Goal: Task Accomplishment & Management: Manage account settings

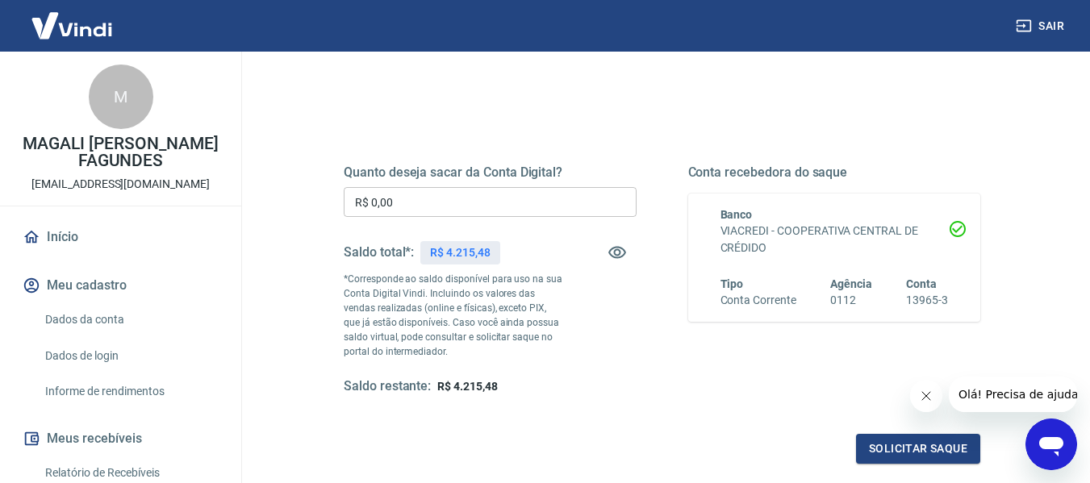
scroll to position [170, 0]
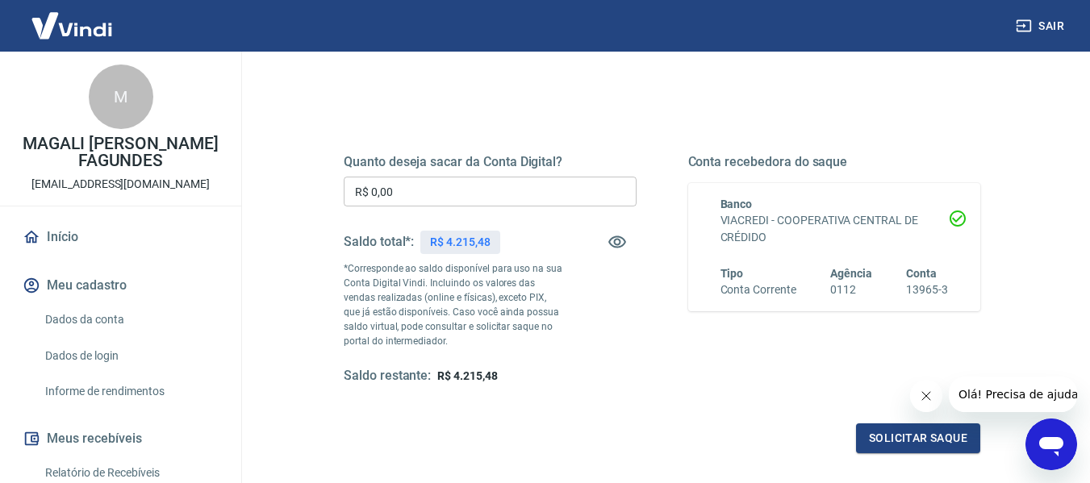
click at [440, 191] on input "R$ 0,00" at bounding box center [490, 192] width 293 height 30
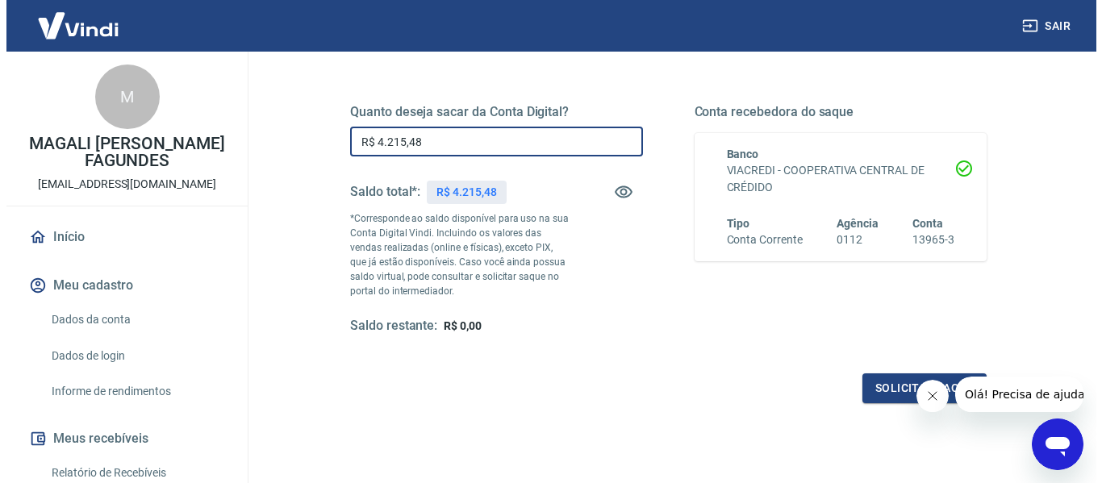
scroll to position [244, 0]
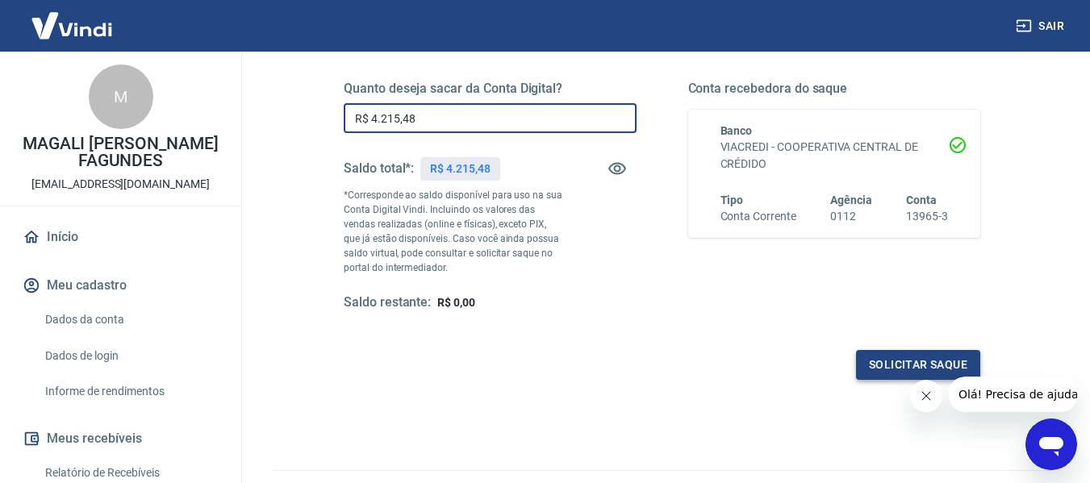
type input "R$ 4.215,48"
click at [895, 366] on button "Solicitar saque" at bounding box center [918, 365] width 124 height 30
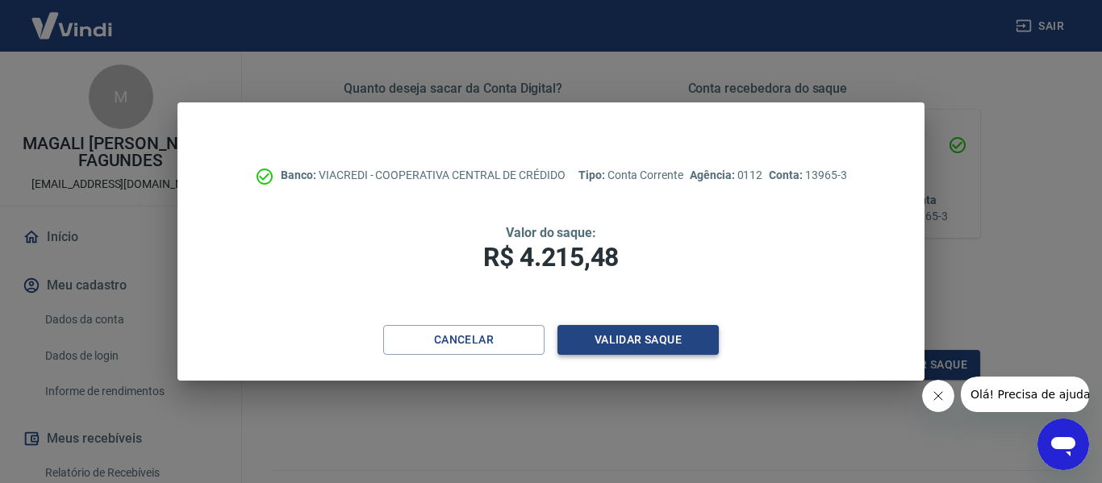
click at [650, 325] on button "Validar saque" at bounding box center [638, 340] width 161 height 30
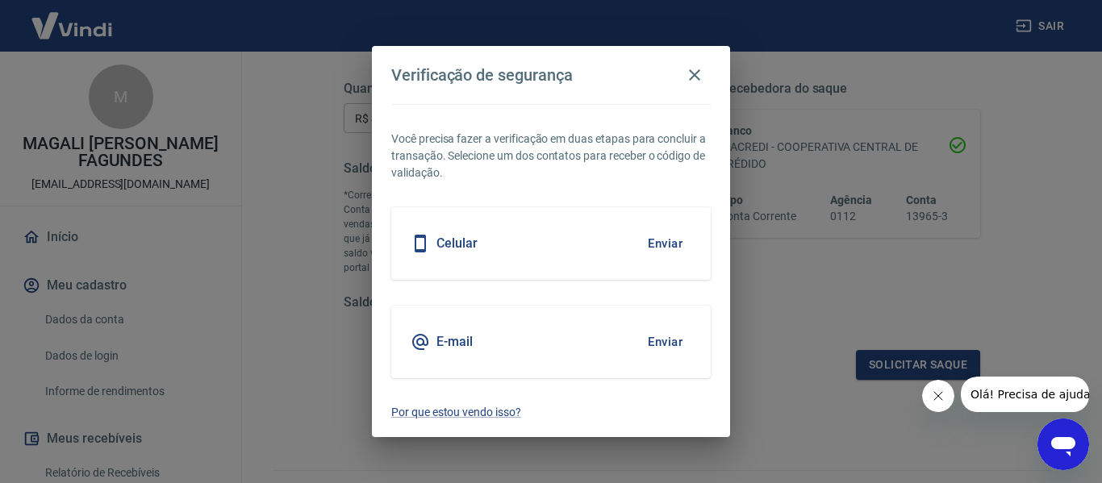
click at [678, 250] on button "Enviar" at bounding box center [665, 244] width 52 height 34
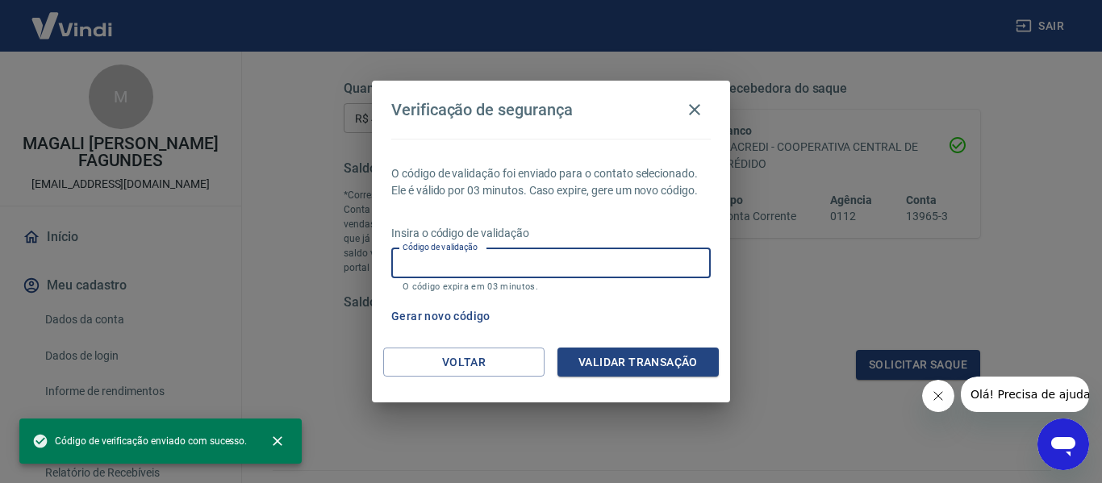
click at [516, 266] on input "Código de validação" at bounding box center [551, 264] width 320 height 30
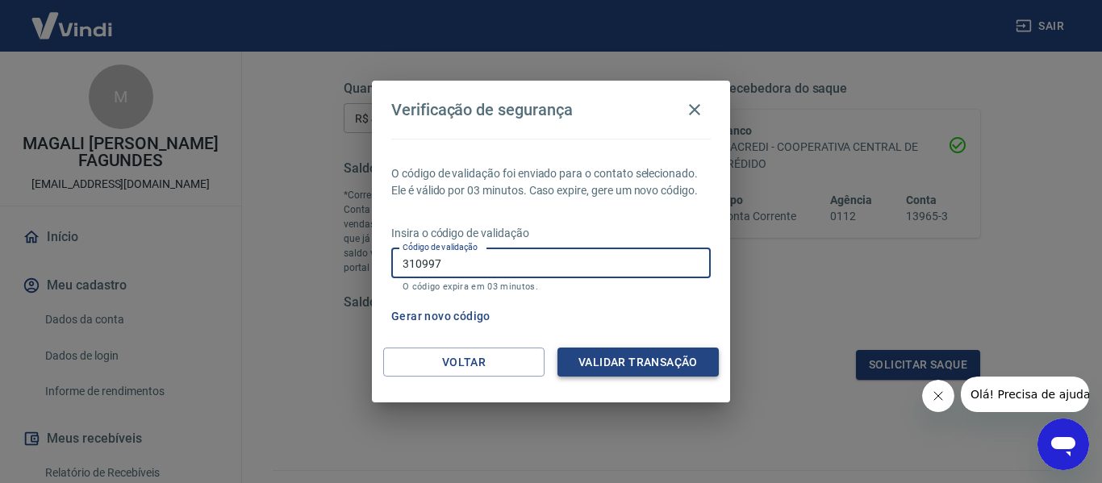
type input "310997"
click at [651, 365] on button "Validar transação" at bounding box center [638, 363] width 161 height 30
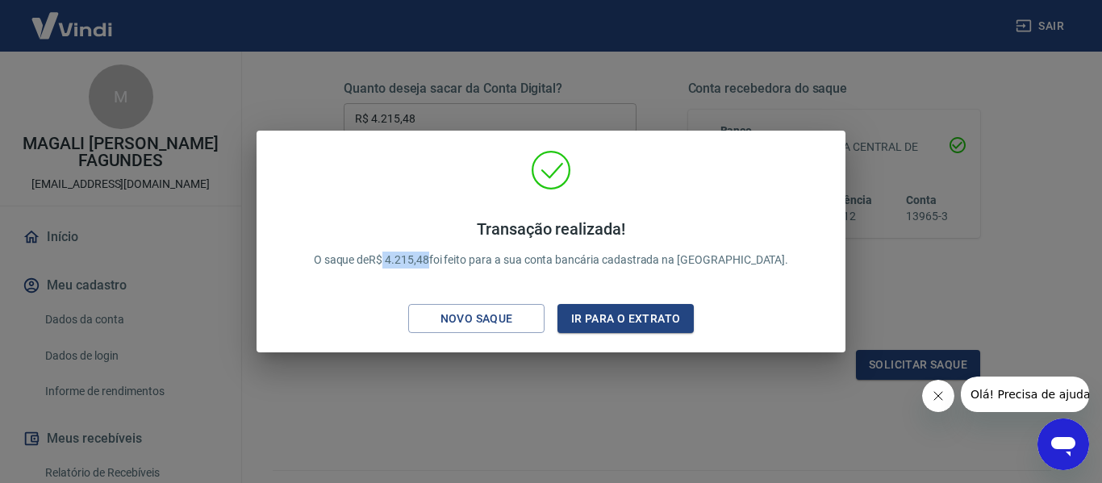
drag, startPoint x: 470, startPoint y: 259, endPoint x: 427, endPoint y: 263, distance: 43.0
click at [424, 254] on p "Transação realizada! O saque de R$ 4.215,48 foi feito para a sua conta bancária…" at bounding box center [551, 243] width 475 height 49
click at [956, 233] on div "Transação realizada! O saque de R$ 4.215,48 foi feito para a sua conta bancária…" at bounding box center [551, 241] width 1102 height 483
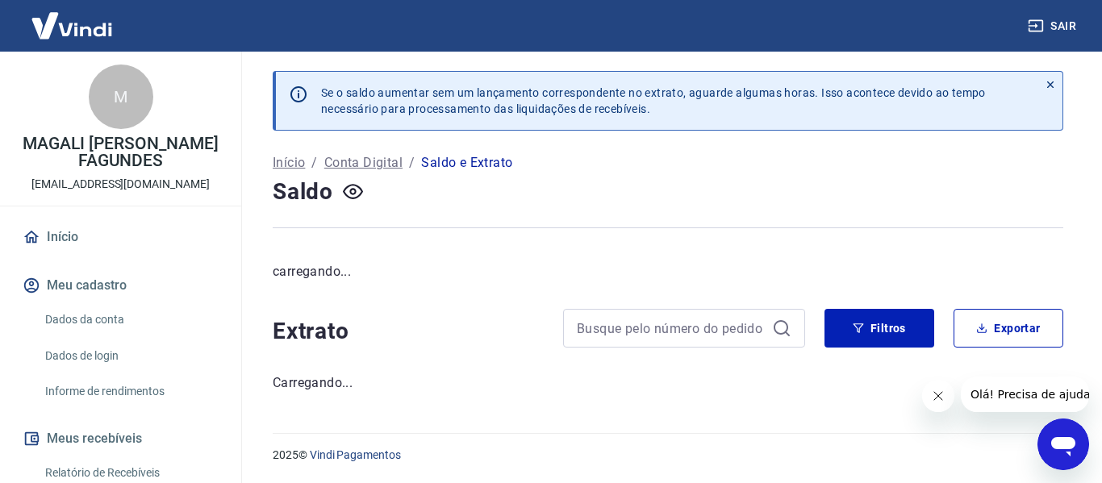
click at [53, 241] on link "Início" at bounding box center [120, 237] width 203 height 36
